Goal: Find specific page/section: Find specific page/section

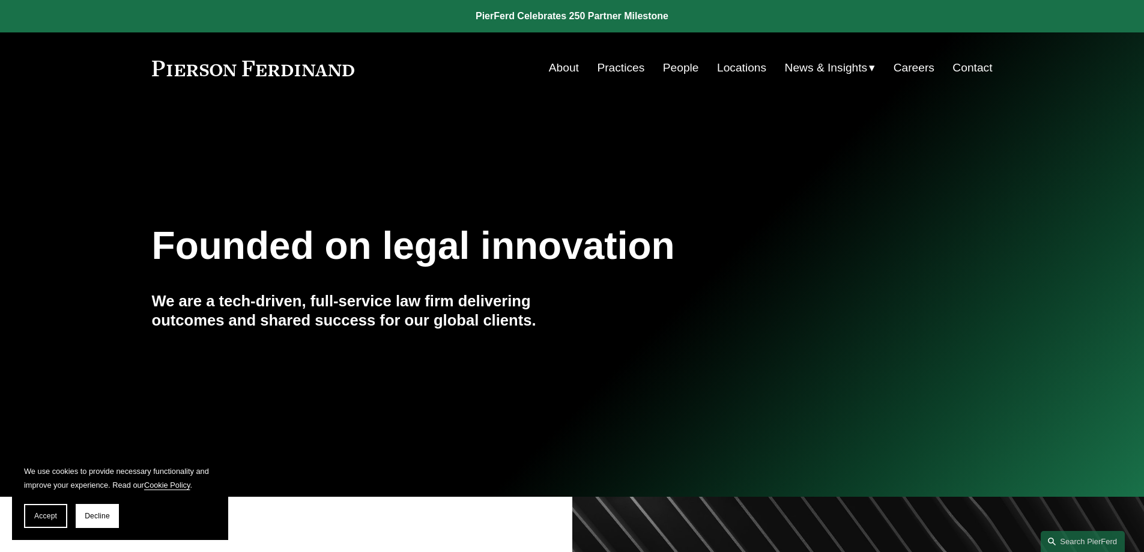
click at [606, 68] on link "Practices" at bounding box center [620, 67] width 47 height 23
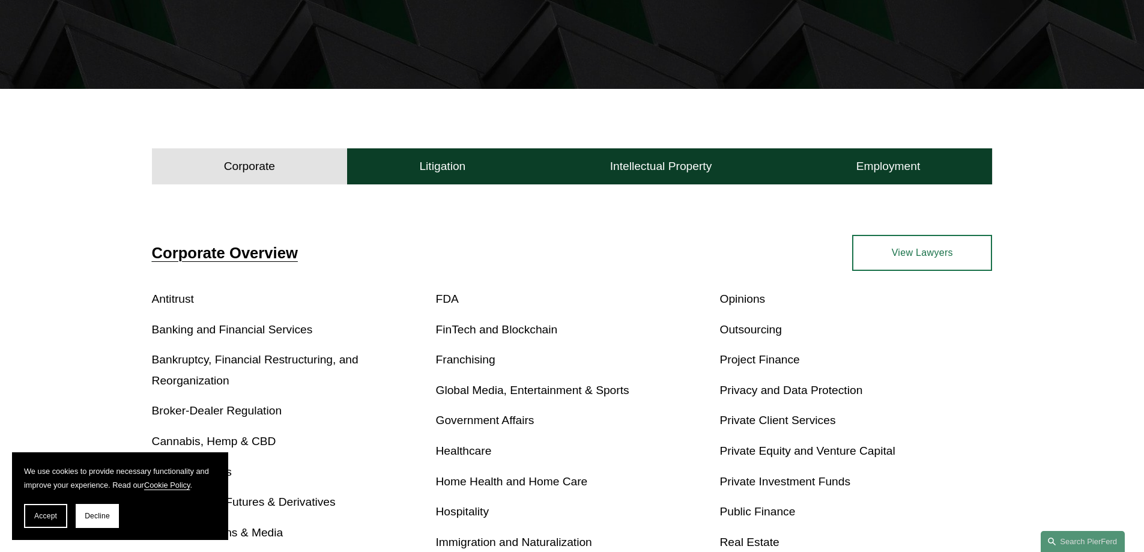
scroll to position [300, 0]
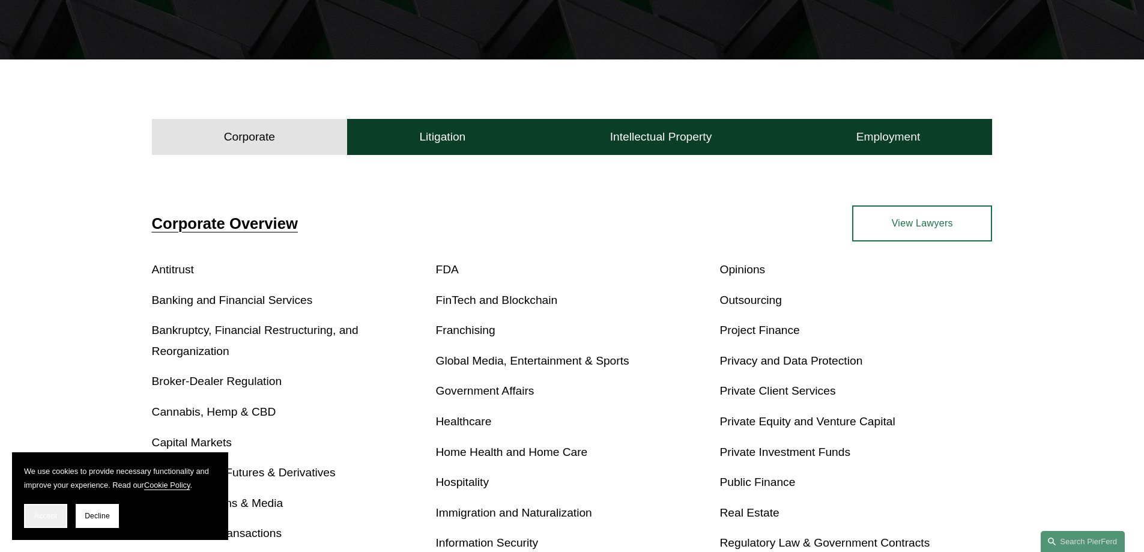
click at [41, 513] on span "Accept" at bounding box center [45, 515] width 23 height 8
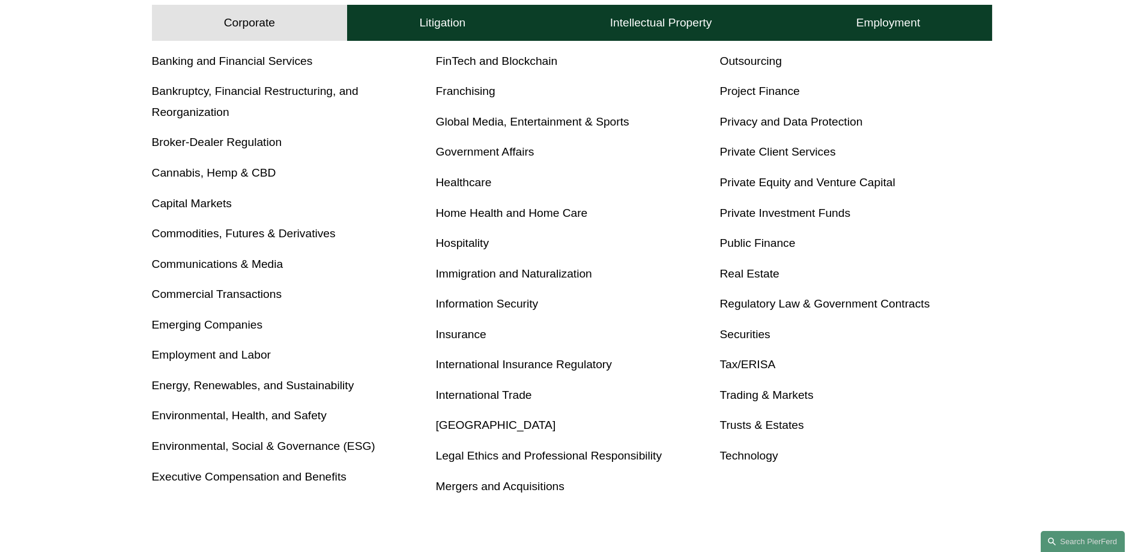
scroll to position [540, 0]
click at [517, 303] on link "Information Security" at bounding box center [487, 302] width 103 height 13
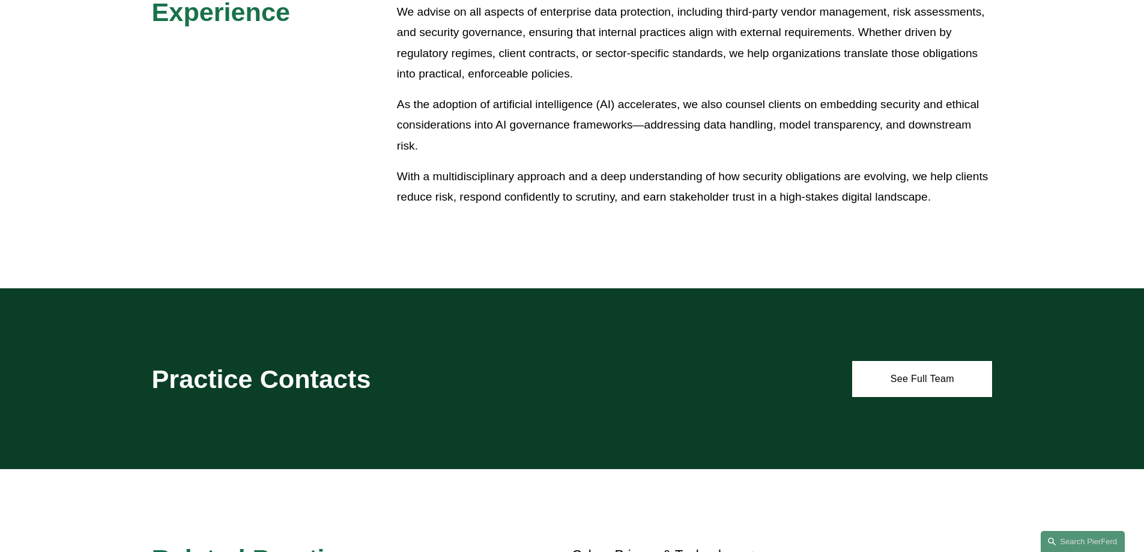
scroll to position [540, 0]
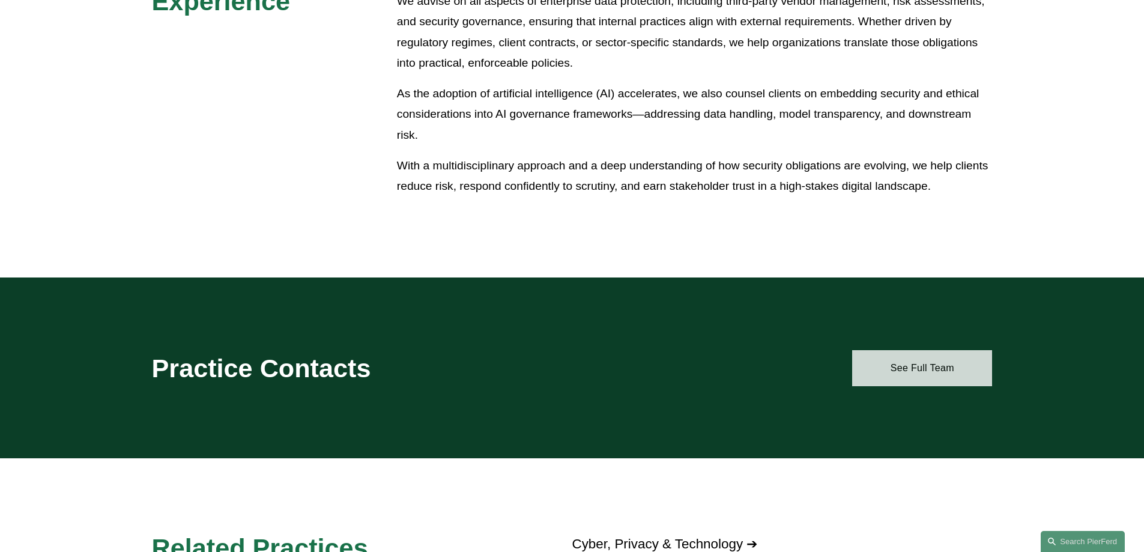
click at [926, 373] on link "See Full Team" at bounding box center [922, 368] width 140 height 36
